Goal: Information Seeking & Learning: Learn about a topic

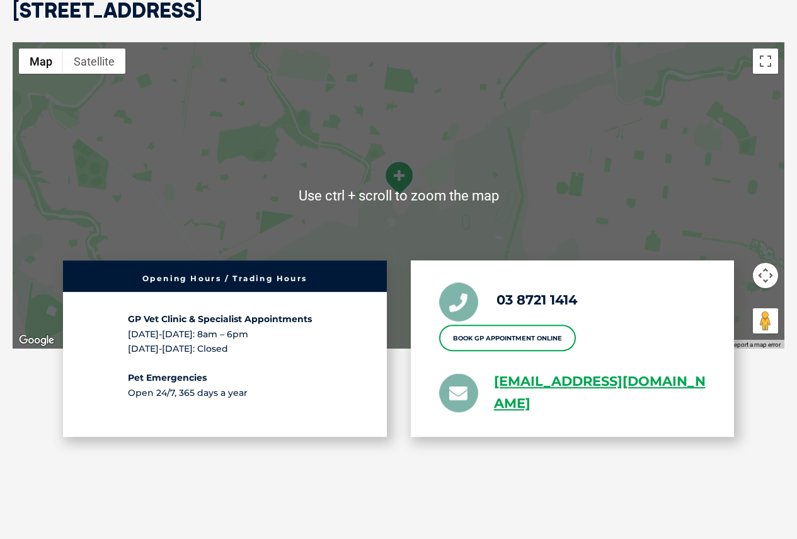
scroll to position [2837, 0]
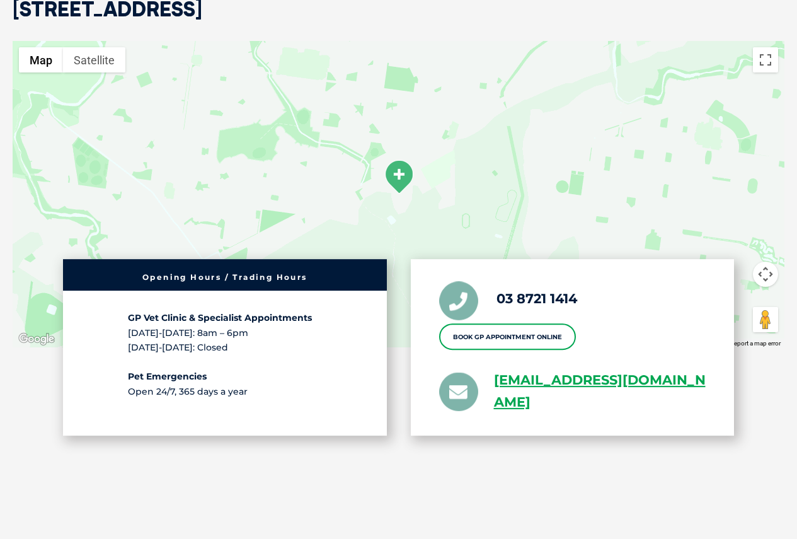
click at [295, 318] on b "GP Vet Clinic & Specialist Appointments" at bounding box center [220, 318] width 184 height 11
click at [310, 352] on p "GP Vet Clinic & Specialist Appointments [DATE]-[DATE]: 8am – 6pm [DATE]-[DATE]:…" at bounding box center [225, 333] width 194 height 44
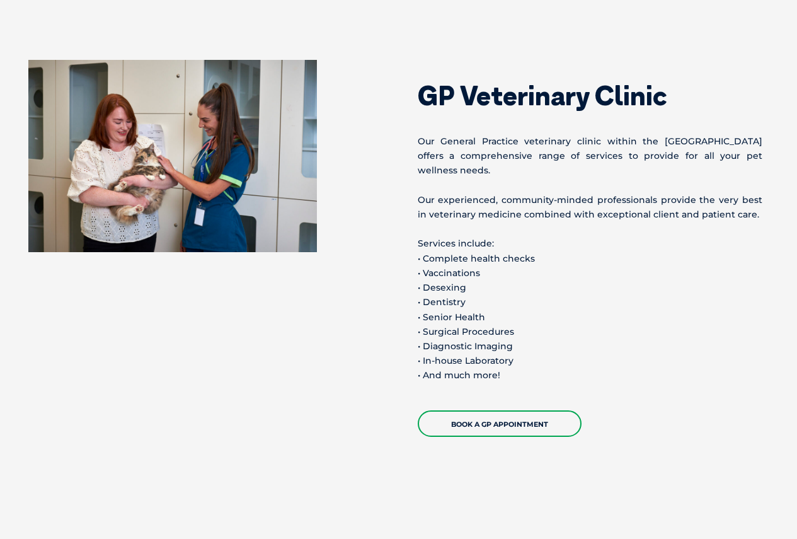
scroll to position [1135, 0]
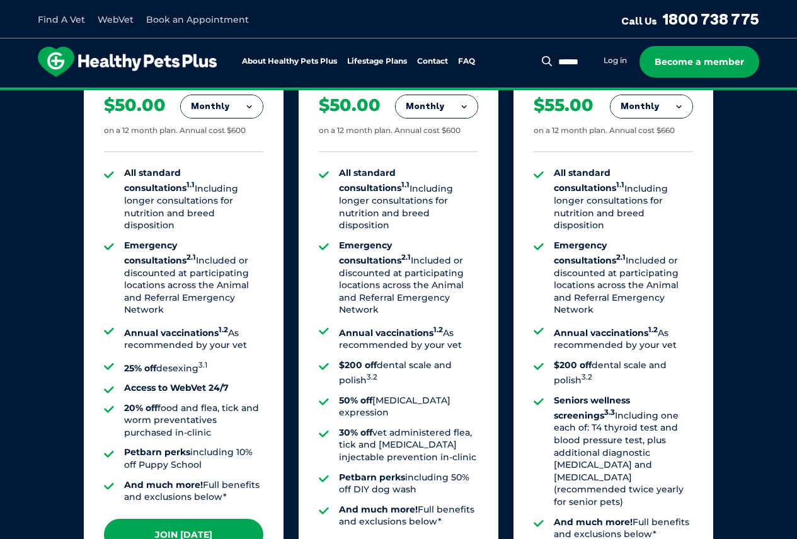
scroll to position [883, 0]
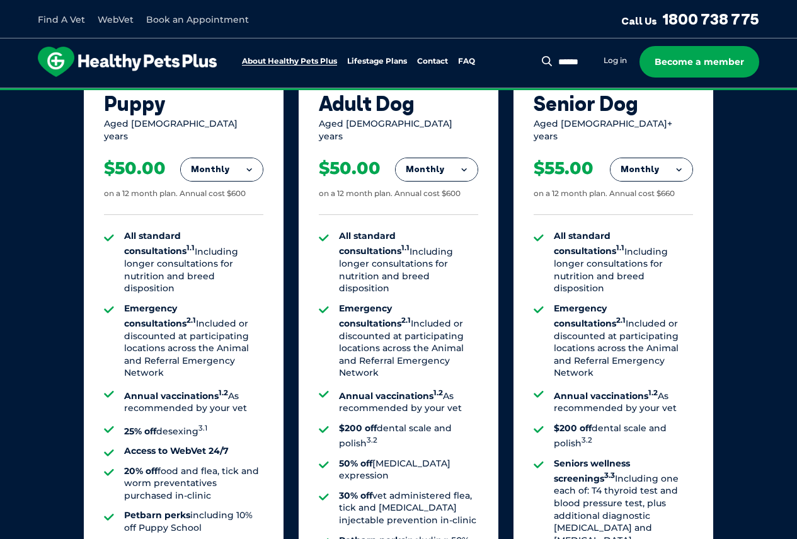
click at [303, 64] on link "About Healthy Pets Plus" at bounding box center [289, 61] width 95 height 8
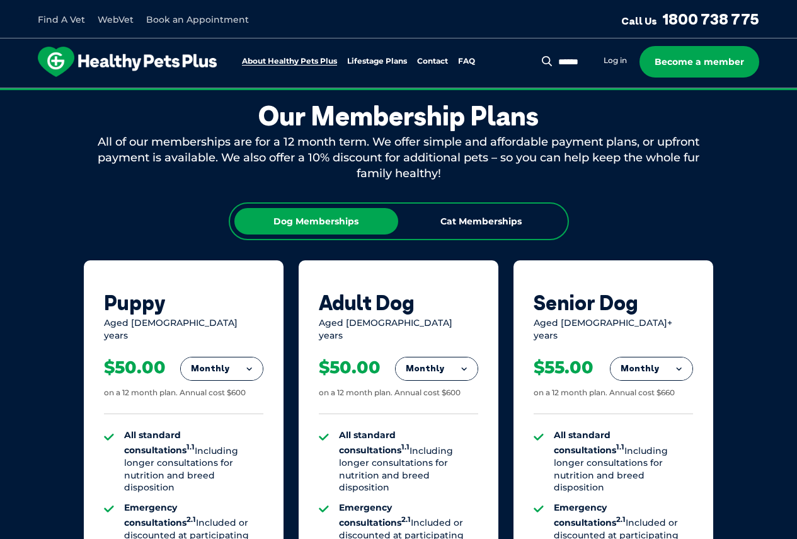
scroll to position [683, 0]
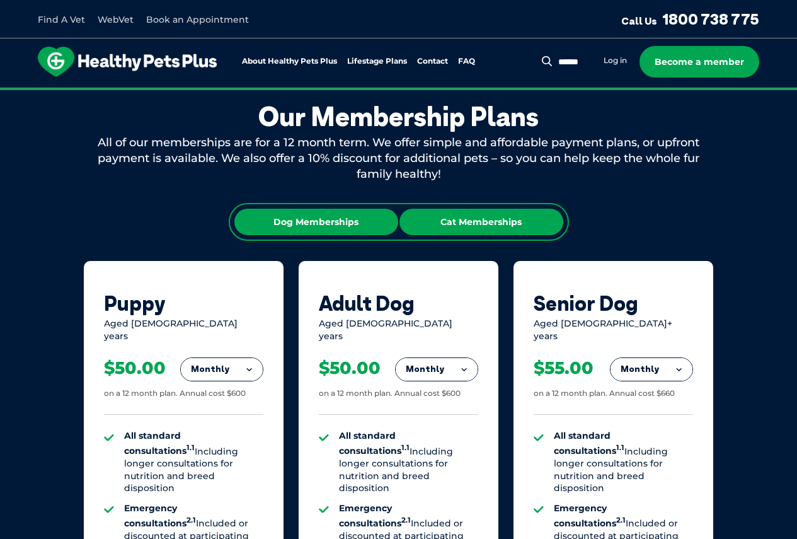
click at [501, 224] on div "Cat Memberships" at bounding box center [482, 222] width 164 height 26
click at [301, 219] on div "Dog Memberships" at bounding box center [317, 222] width 164 height 26
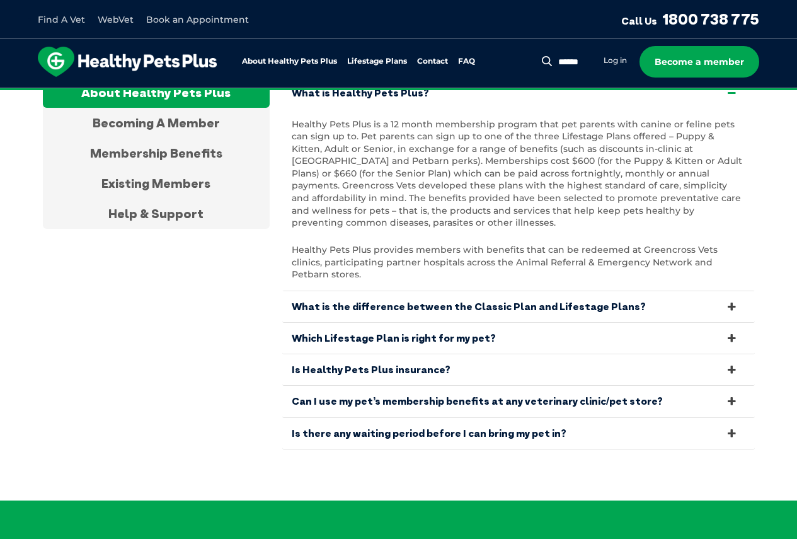
scroll to position [2385, 0]
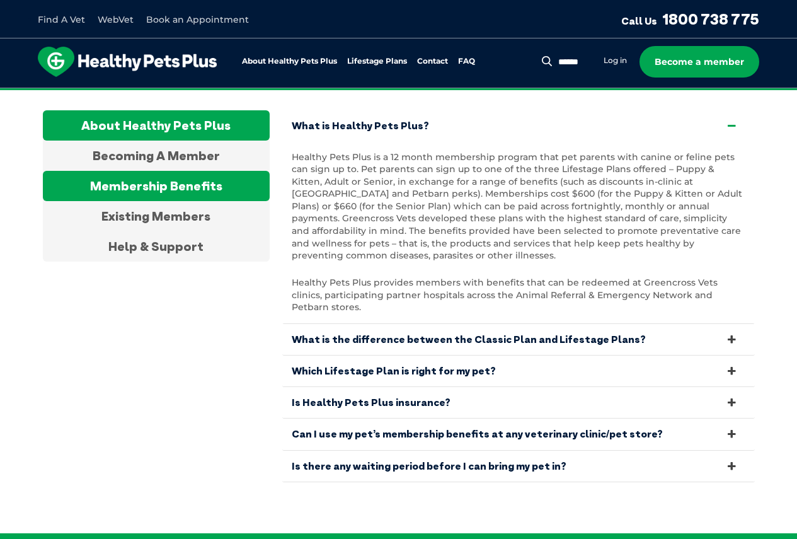
click at [173, 180] on div "Membership Benefits" at bounding box center [156, 186] width 227 height 30
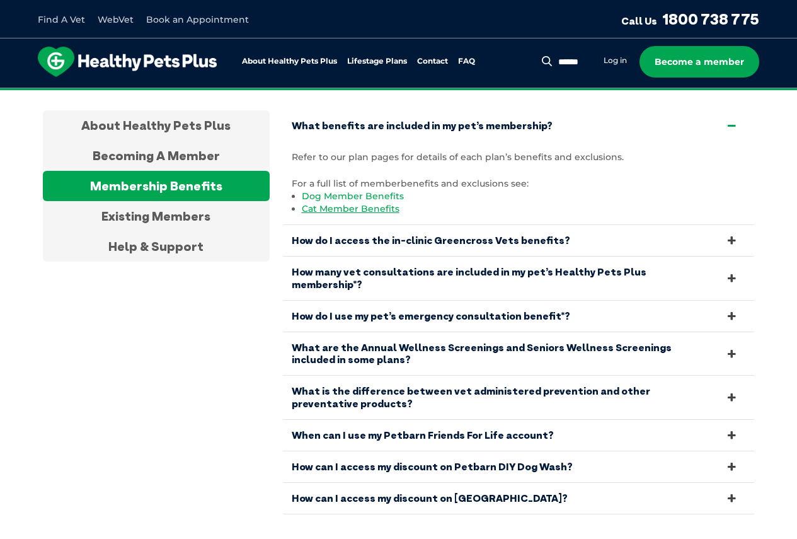
click at [334, 190] on link "Dog Member Benefits" at bounding box center [353, 195] width 102 height 11
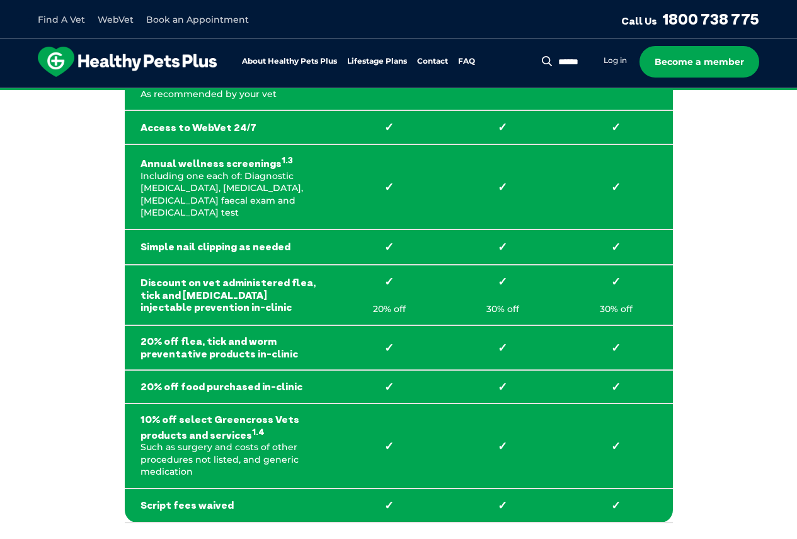
scroll to position [315, 0]
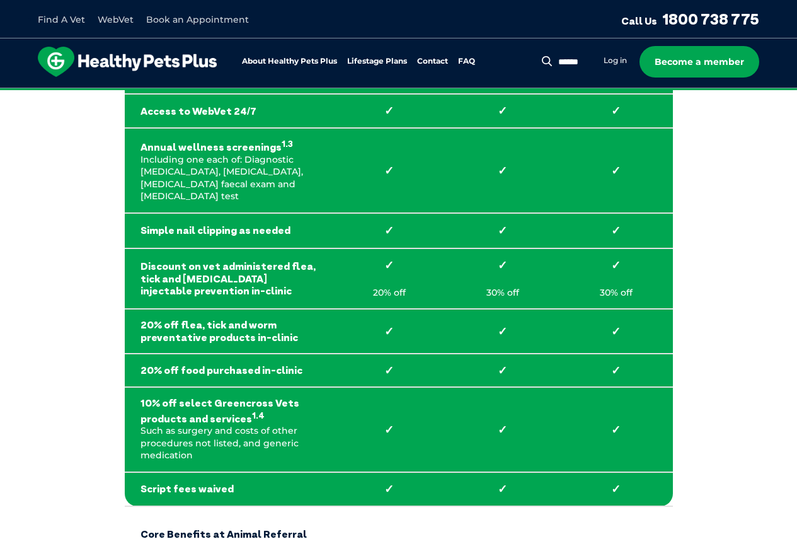
drag, startPoint x: 485, startPoint y: 286, endPoint x: 459, endPoint y: 265, distance: 33.2
click at [459, 265] on td "✓ 30% off" at bounding box center [502, 278] width 113 height 61
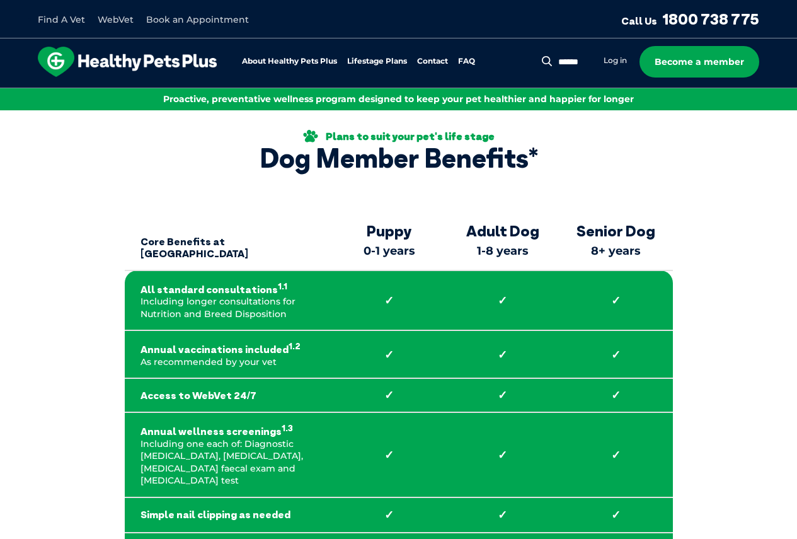
scroll to position [0, 0]
